Goal: Information Seeking & Learning: Learn about a topic

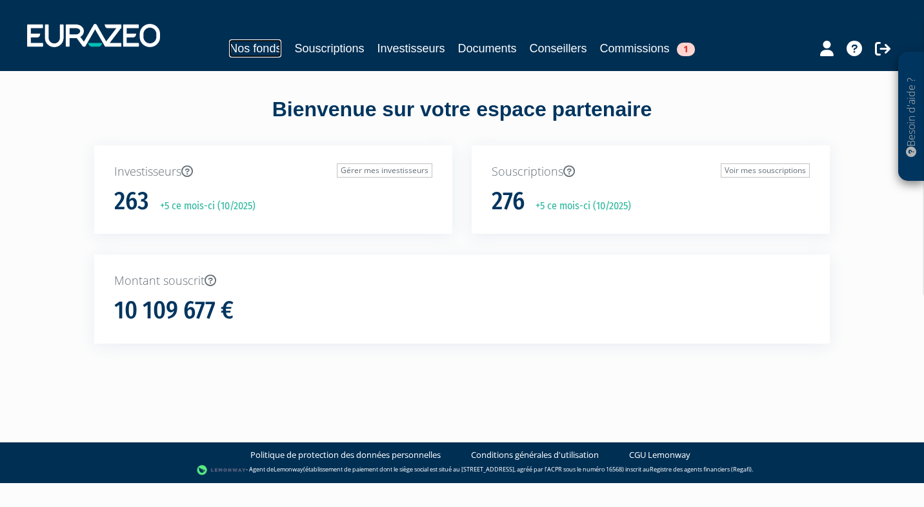
click at [258, 43] on link "Nos fonds" at bounding box center [255, 48] width 52 height 18
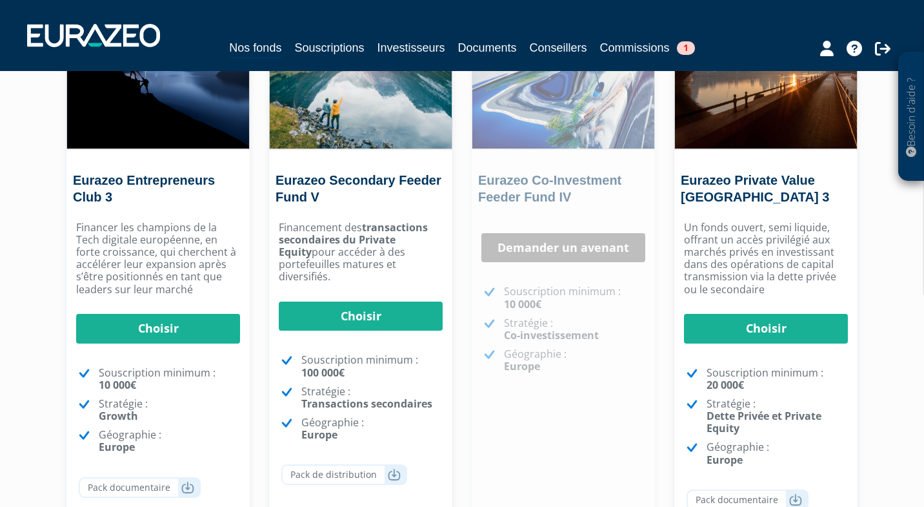
scroll to position [175, 0]
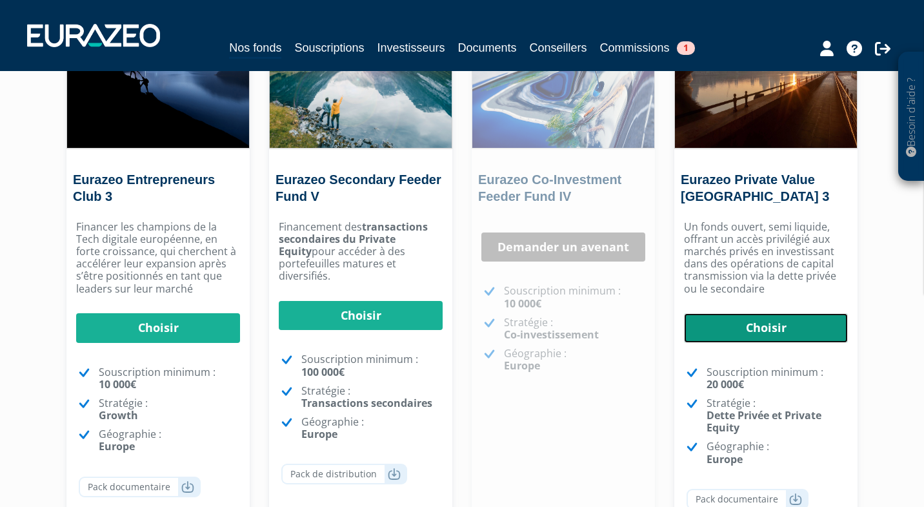
click at [749, 327] on link "Choisir" at bounding box center [766, 328] width 164 height 30
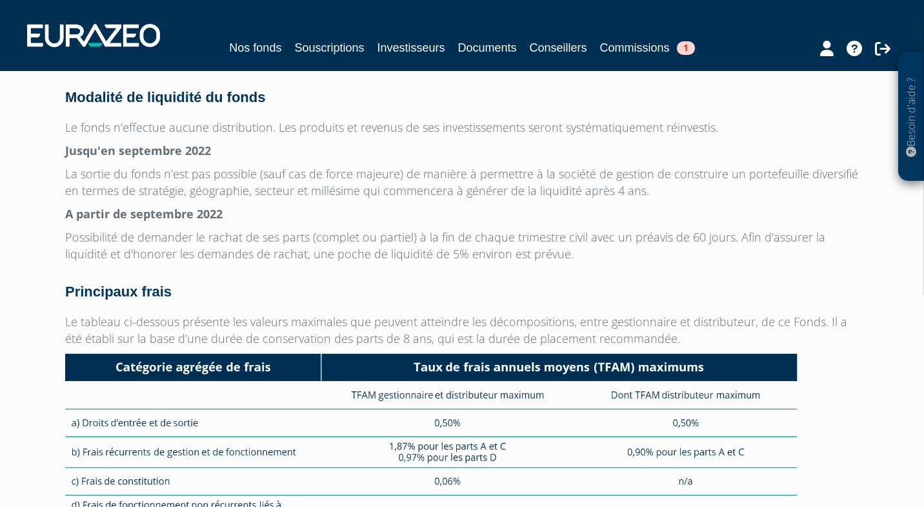
scroll to position [3669, 0]
